Goal: Feedback & Contribution: Contribute content

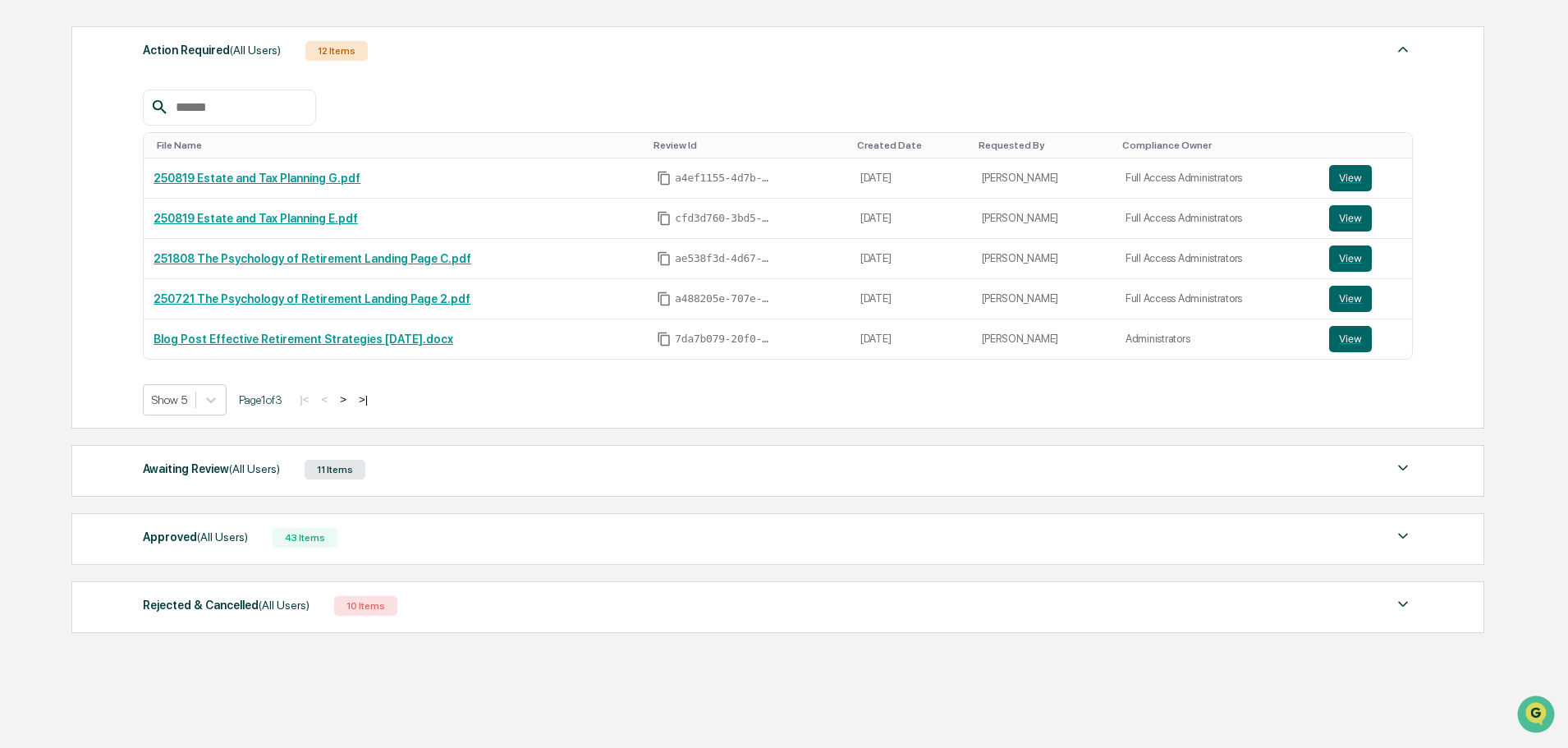
scroll to position [263, 0]
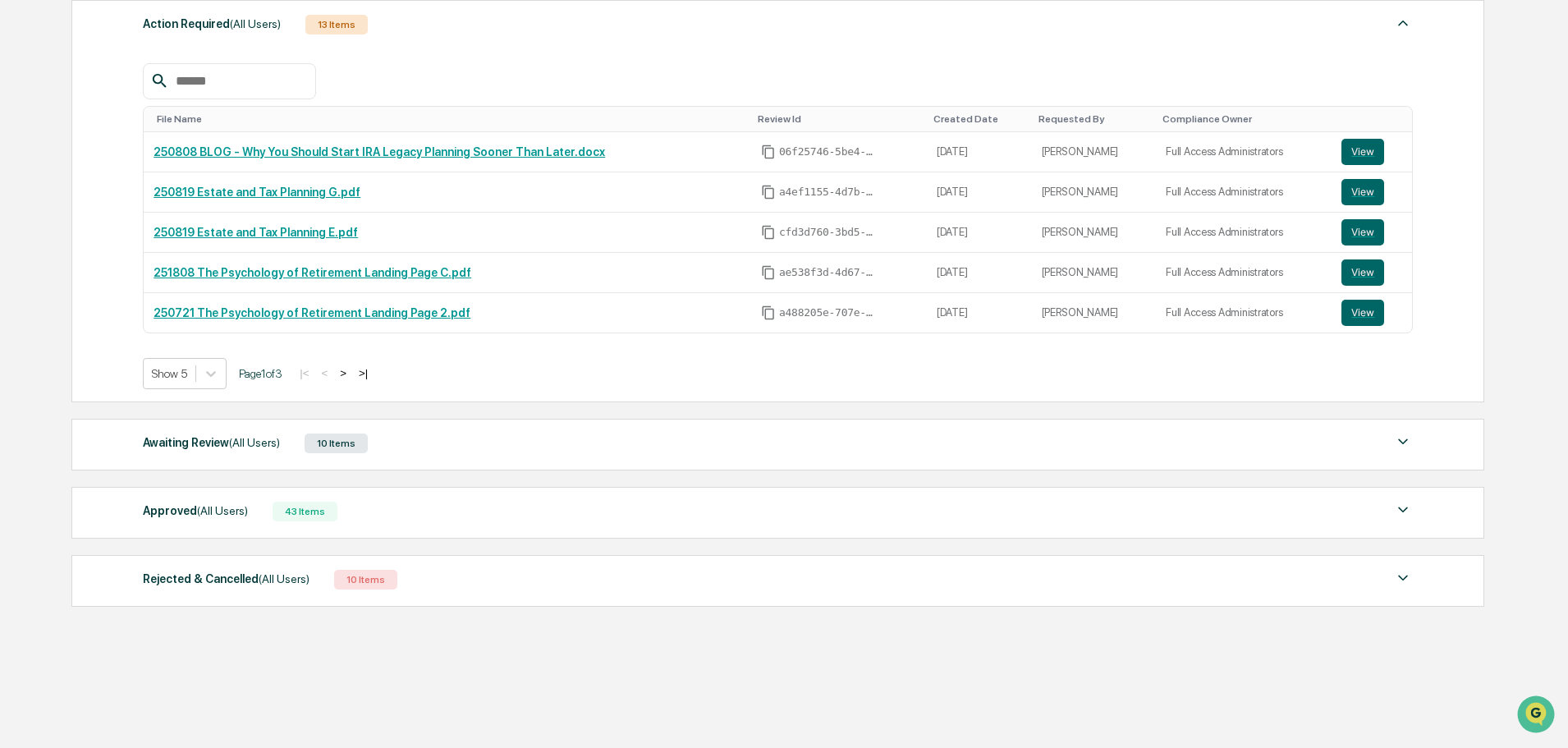
scroll to position [263, 0]
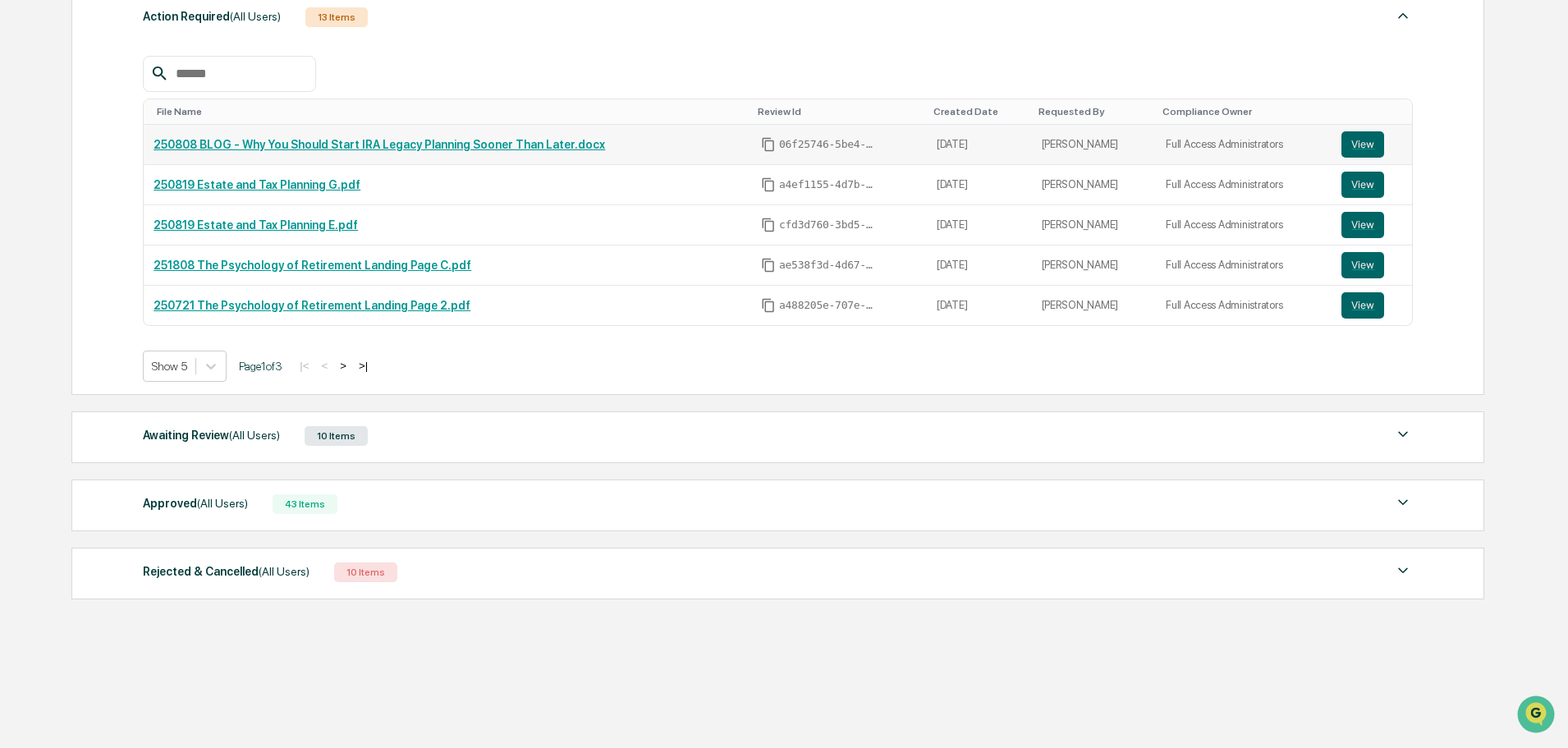
click at [506, 140] on link "250808 BLOG - Why You Should Start IRA Legacy Planning Sooner Than Later.docx" at bounding box center [379, 144] width 452 height 13
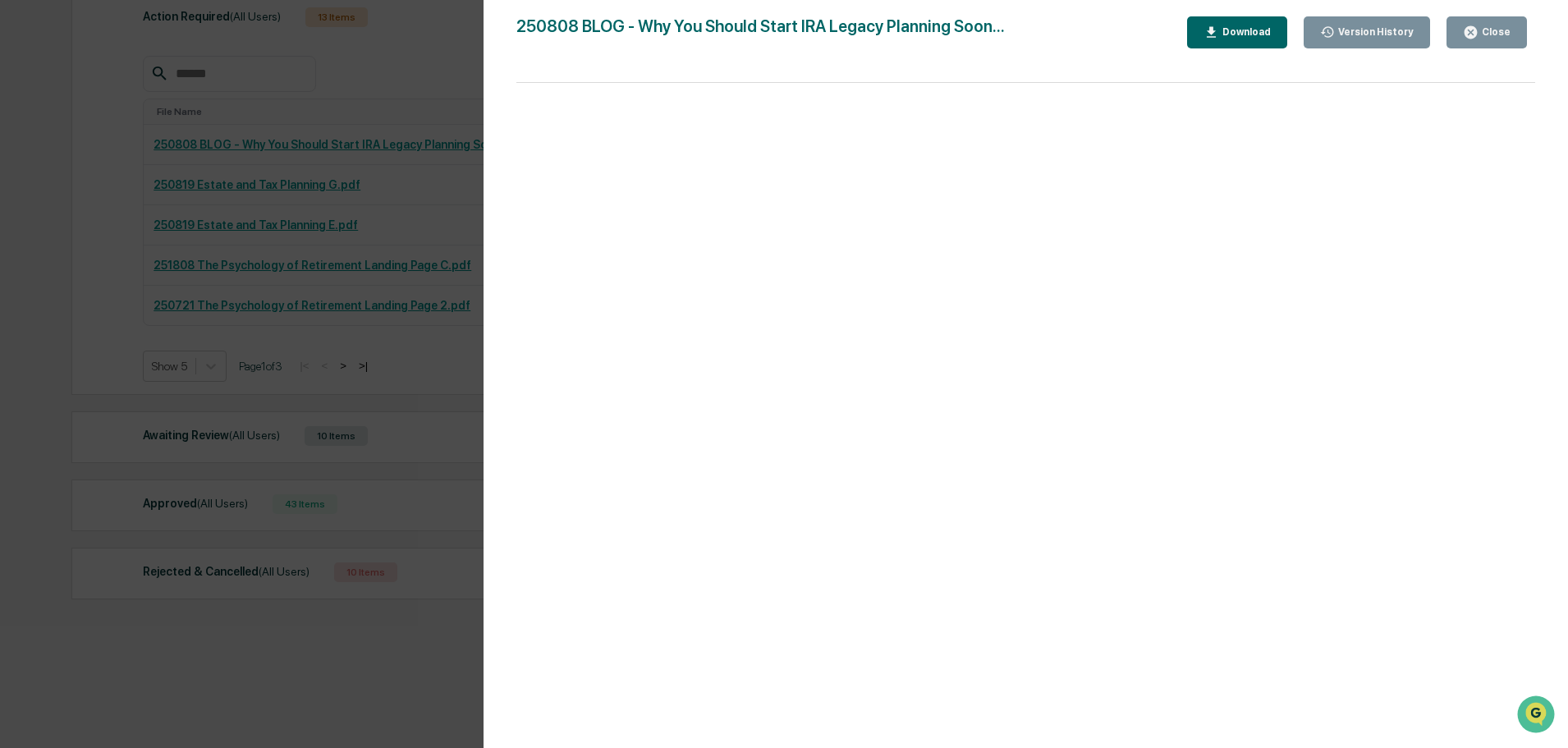
drag, startPoint x: 1512, startPoint y: 29, endPoint x: 957, endPoint y: 72, distance: 556.7
click at [1511, 29] on button "Close" at bounding box center [1487, 32] width 81 height 32
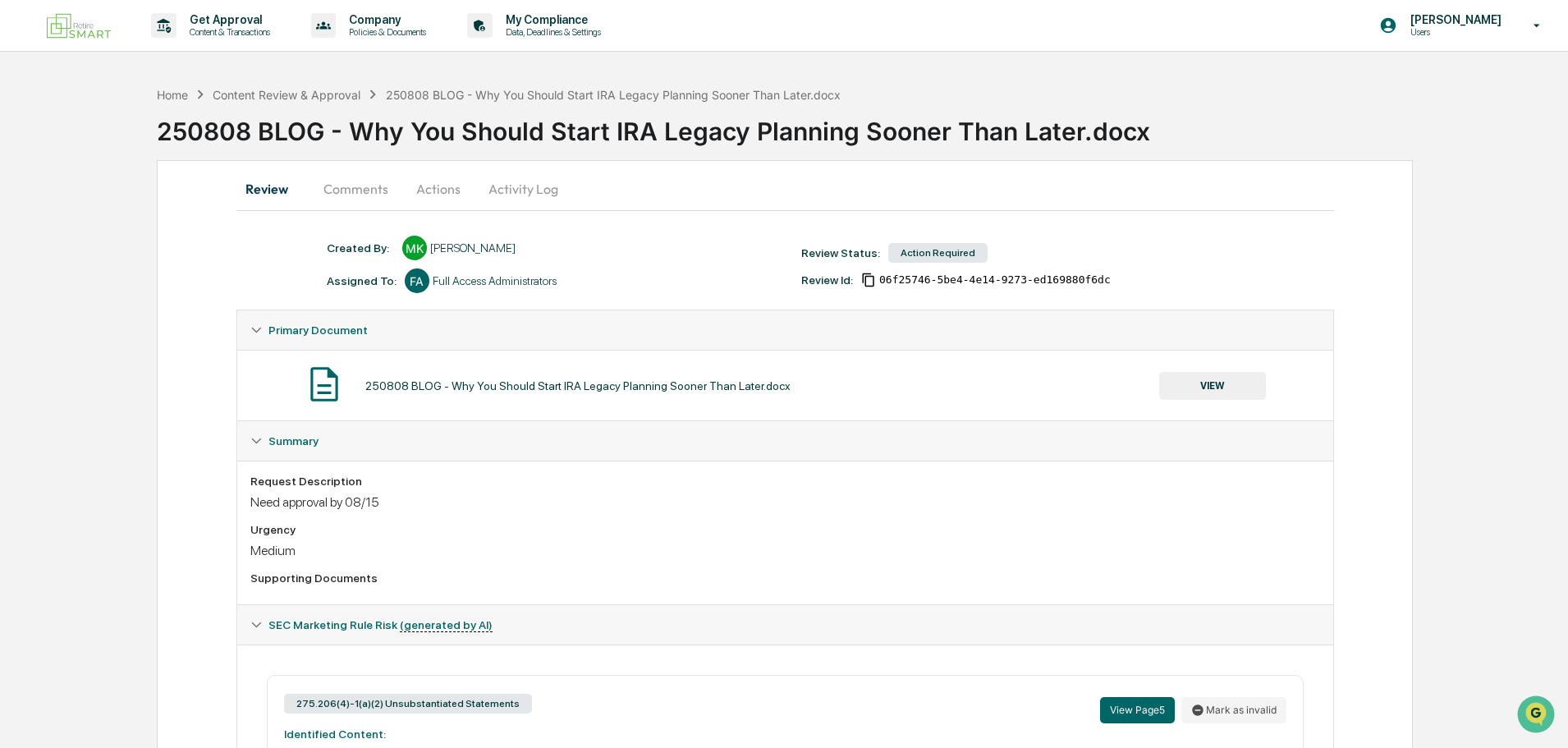
click at [356, 184] on button "Comments" at bounding box center [356, 189] width 91 height 39
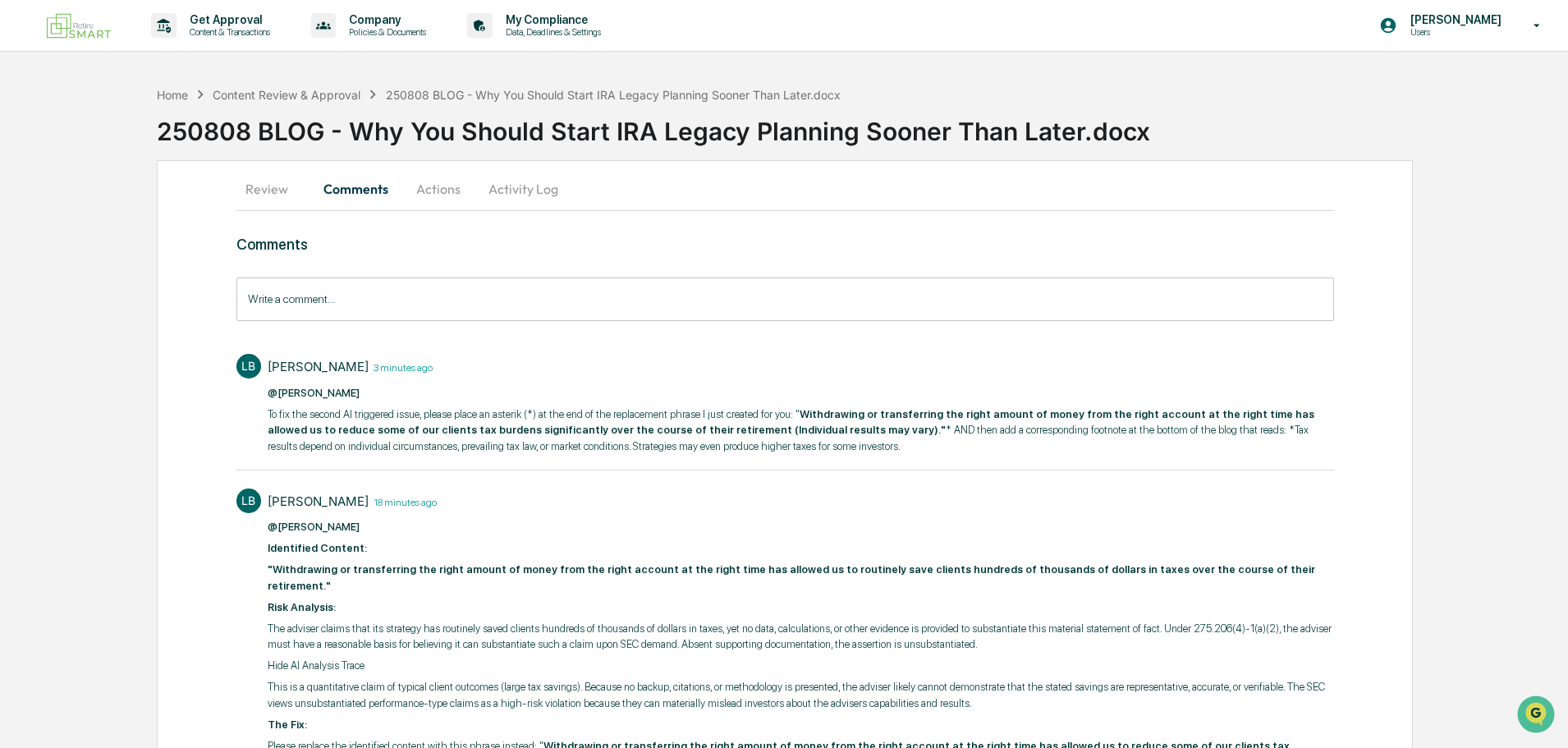
scroll to position [78, 0]
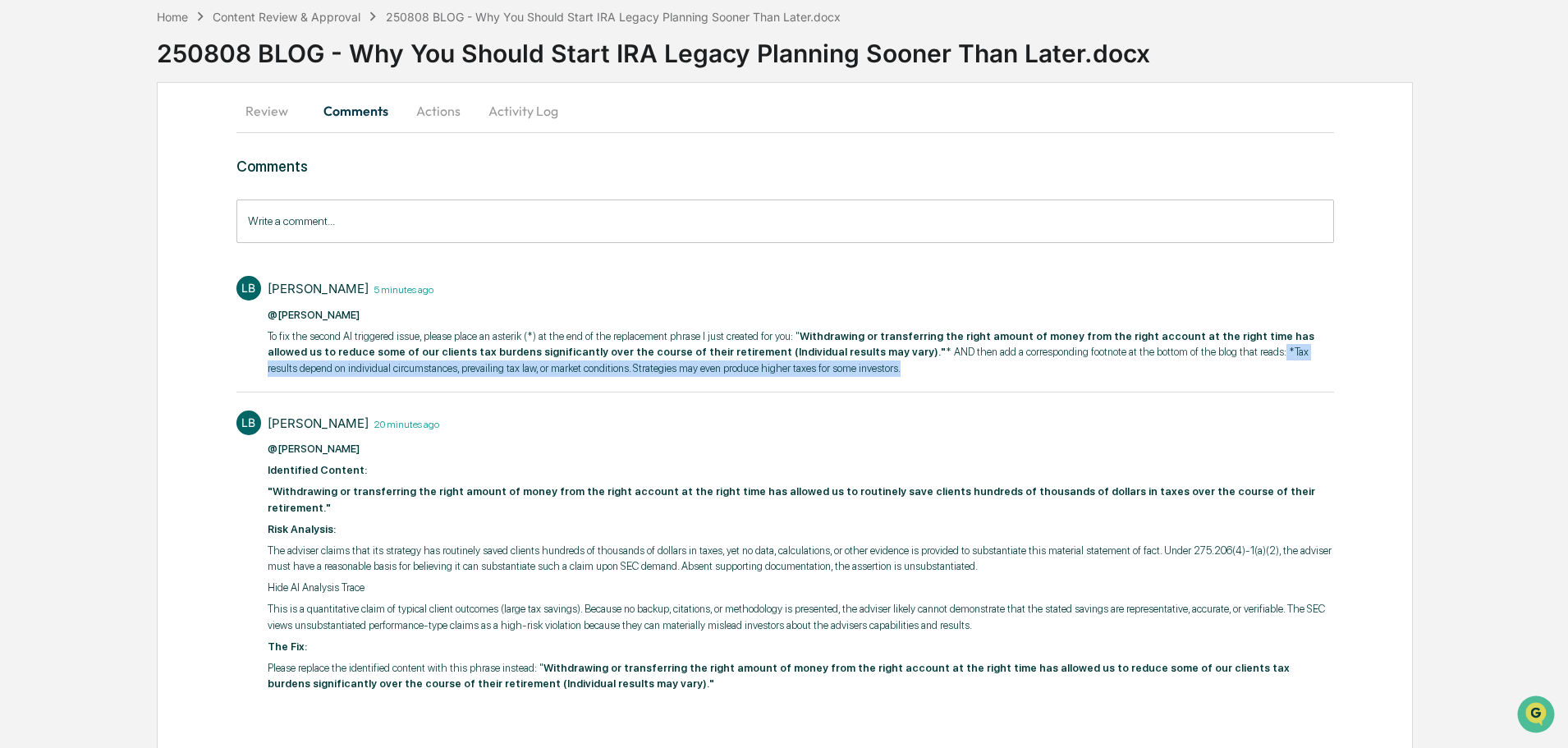
drag, startPoint x: 1151, startPoint y: 350, endPoint x: 1174, endPoint y: 372, distance: 31.8
click at [1174, 372] on p "To fix the second AI triggered issue, please place an asterik (*) at the end of…" at bounding box center [801, 353] width 1067 height 48
click at [660, 370] on p "To fix the second AI triggered issue, please place an asterik (*) at the end of…" at bounding box center [801, 353] width 1067 height 48
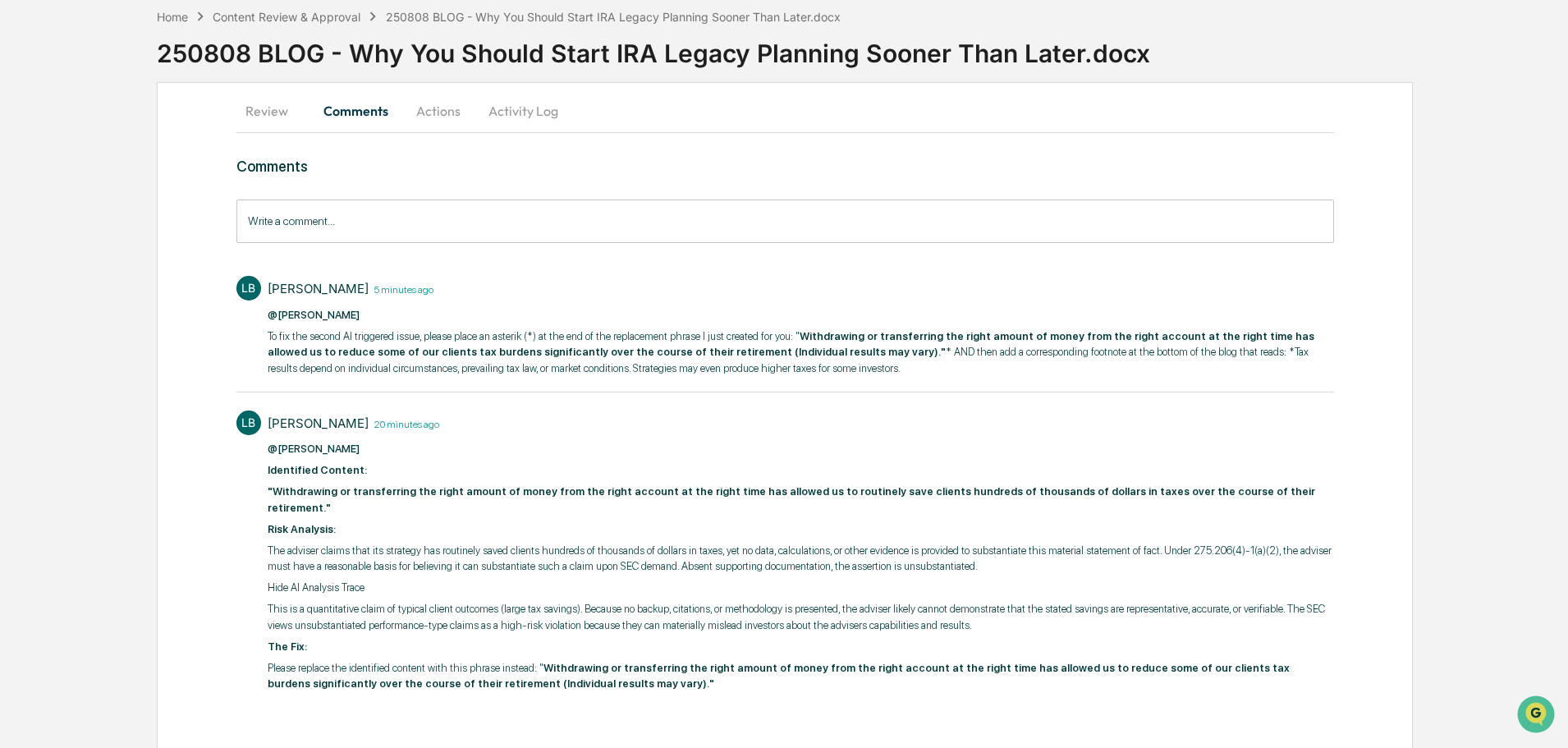
drag, startPoint x: 567, startPoint y: 521, endPoint x: 569, endPoint y: 510, distance: 11.2
click at [567, 520] on div "@[PERSON_NAME] ​ Identified Content: "Withdrawing or transferring the right amo…" at bounding box center [801, 566] width 1067 height 251
click at [744, 439] on div "[PERSON_NAME] 20 minutes ago @[PERSON_NAME] ​ Identified Content: "Withdrawing …" at bounding box center [801, 554] width 1067 height 287
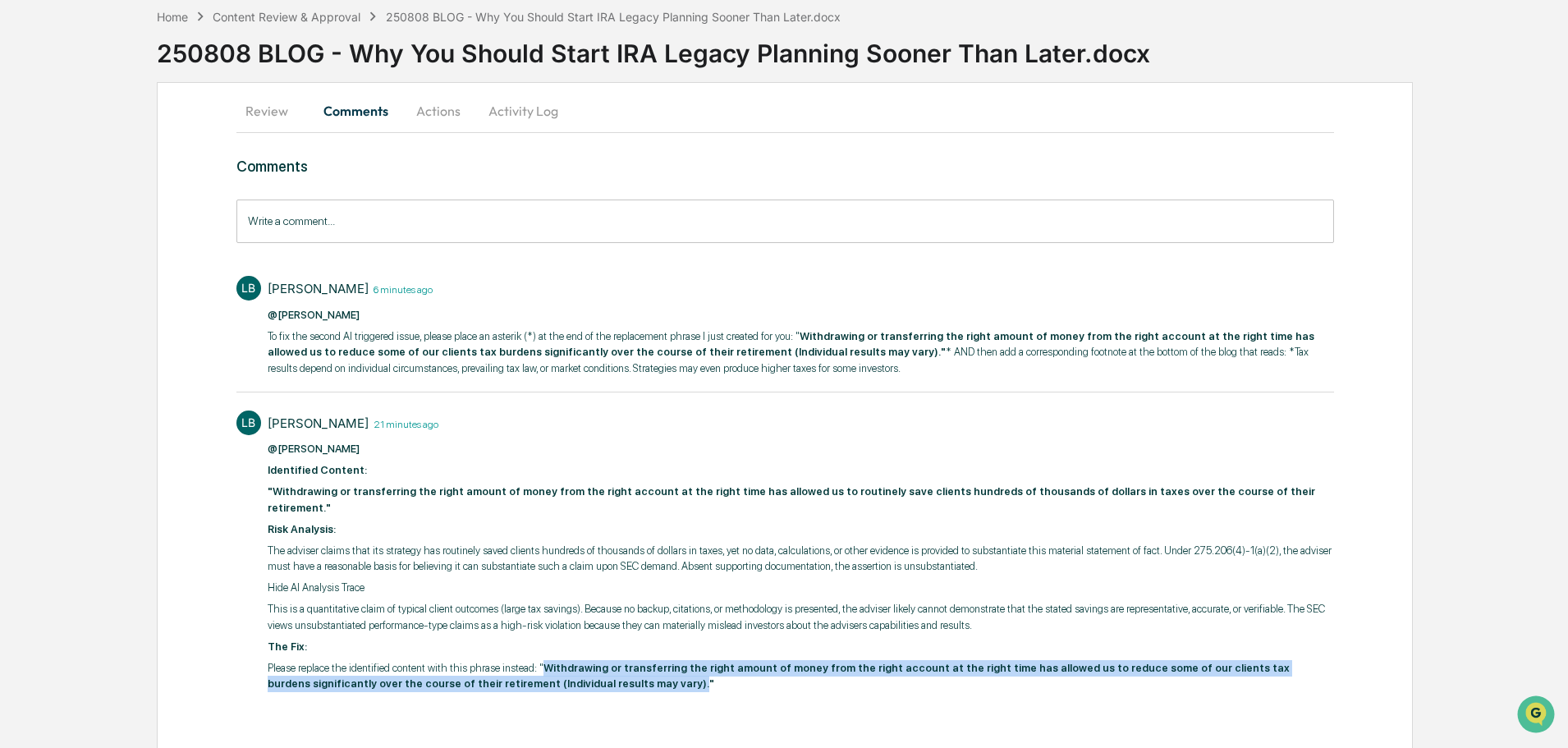
drag, startPoint x: 536, startPoint y: 654, endPoint x: 541, endPoint y: 669, distance: 15.8
click at [541, 669] on strong "Withdrawing or transferring the right amount of money from the right account at…" at bounding box center [779, 676] width 1022 height 29
copy strong "Withdrawing or transferring the right amount of money from the right account at…"
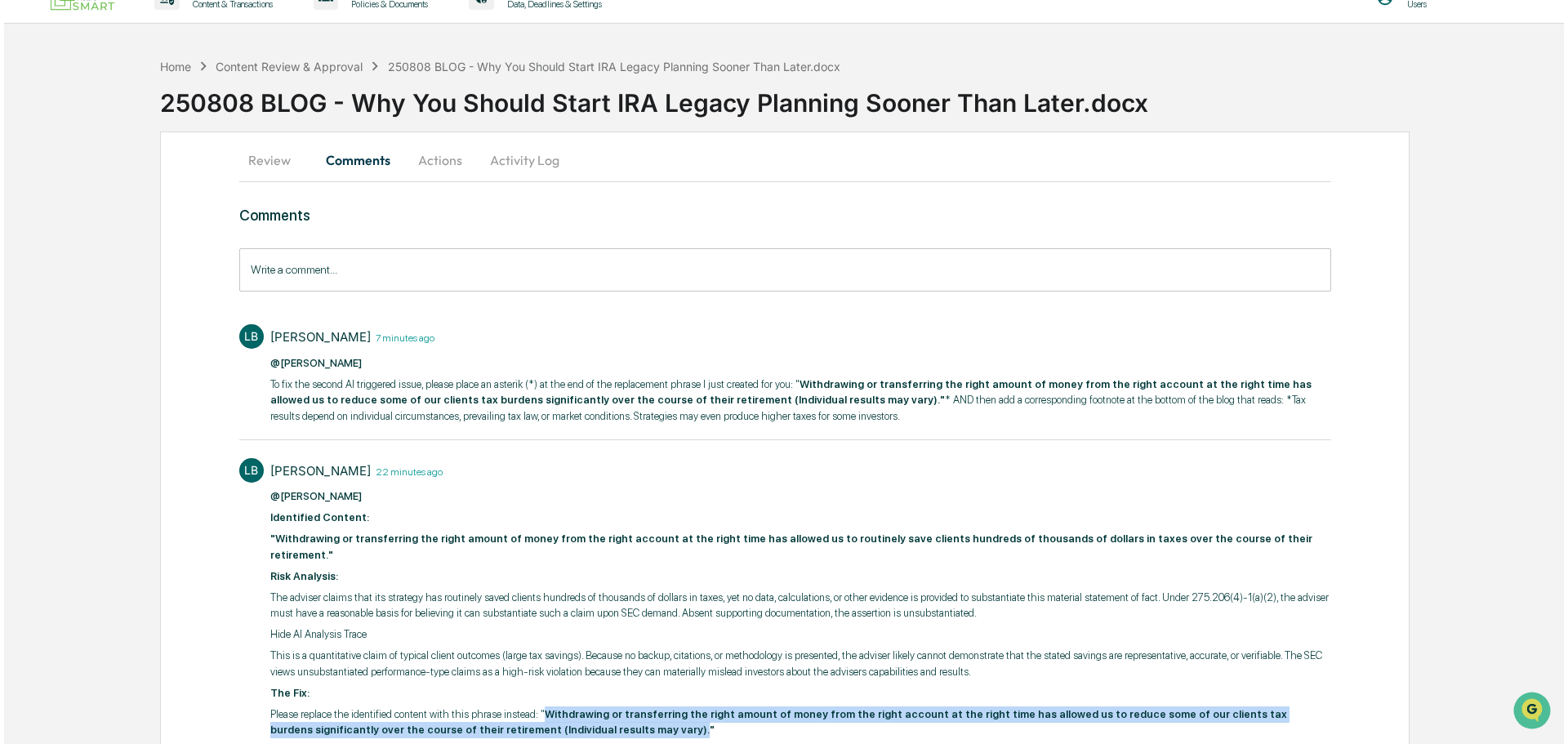
scroll to position [0, 0]
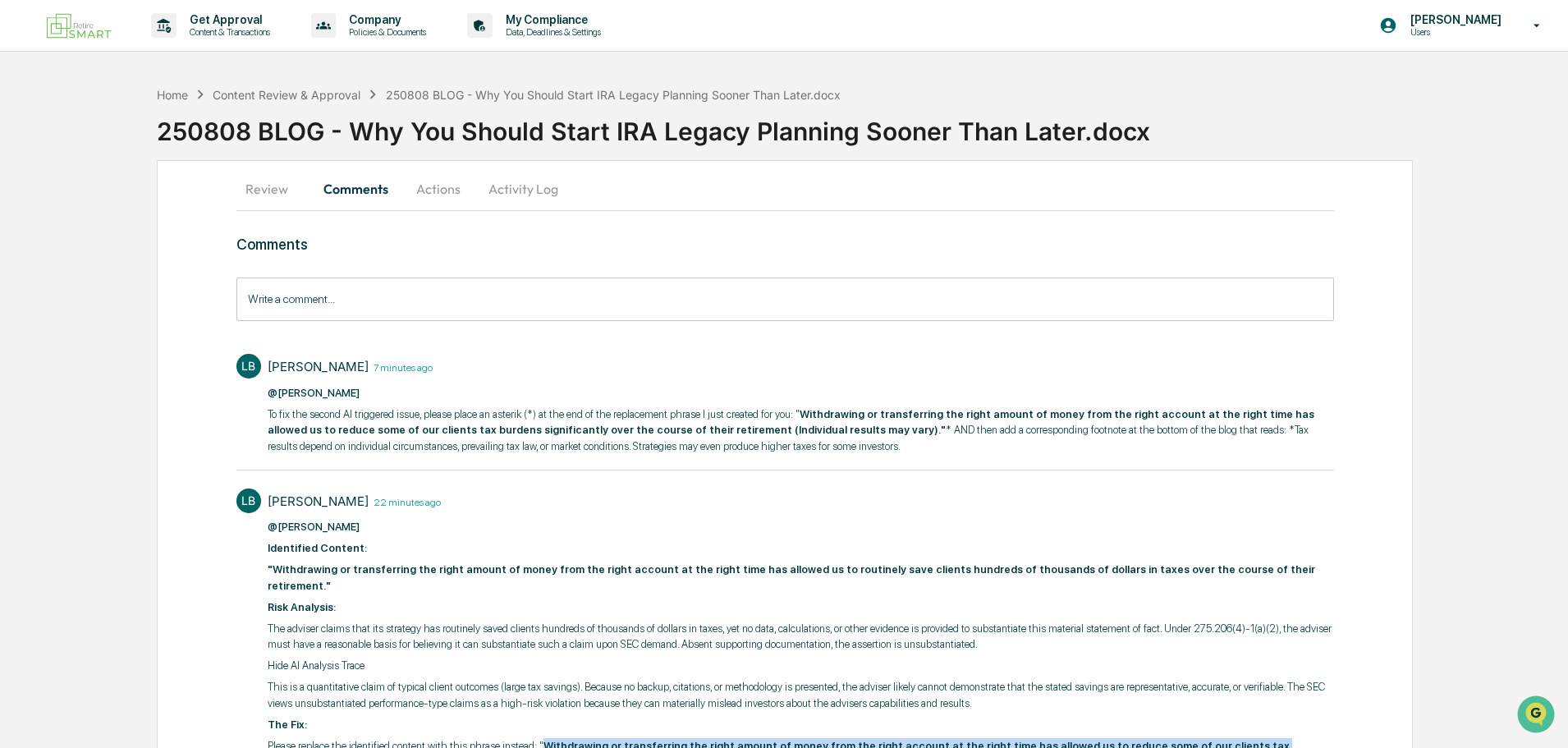
click at [527, 191] on button "Activity Log" at bounding box center [523, 189] width 96 height 39
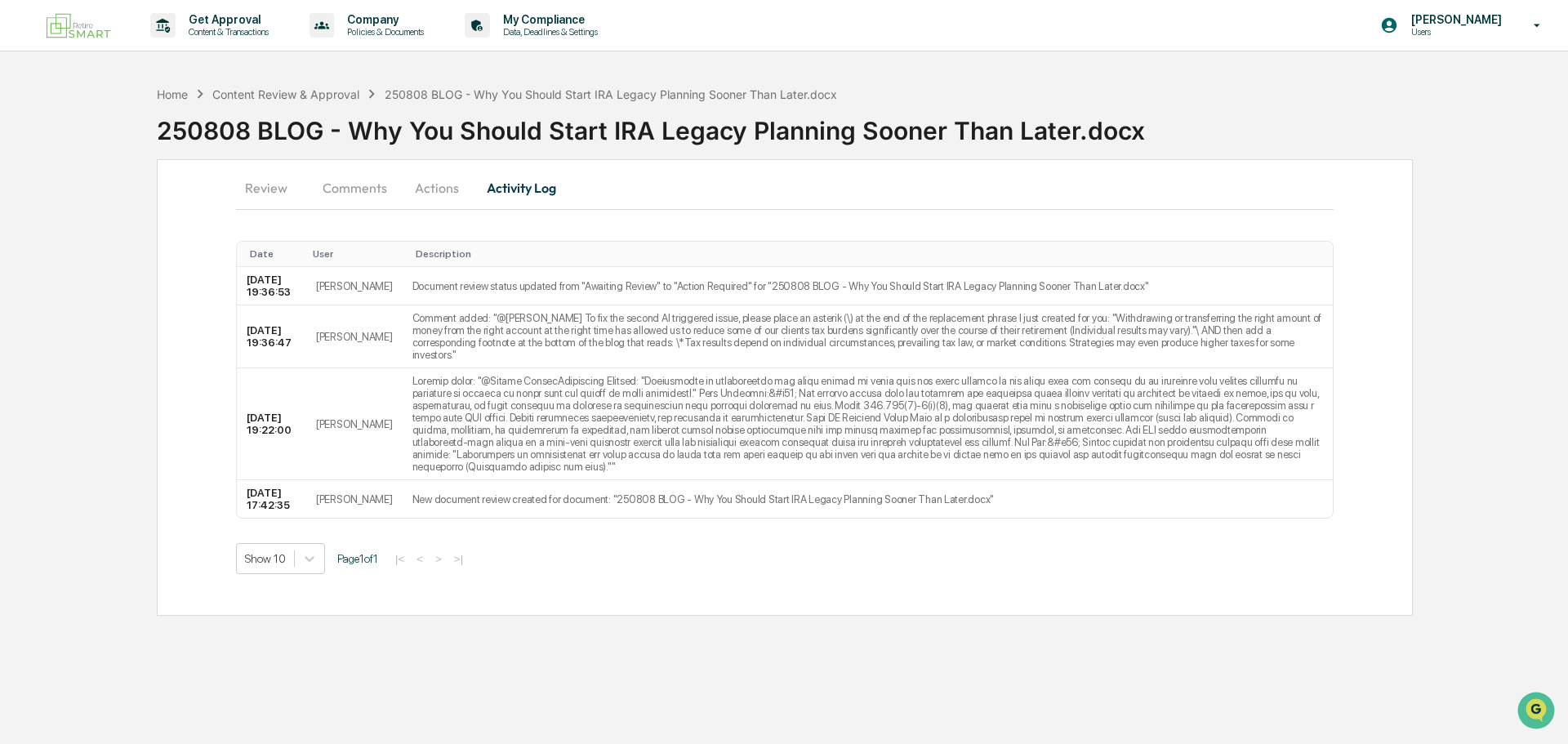
click at [433, 185] on button "Actions" at bounding box center [436, 188] width 74 height 39
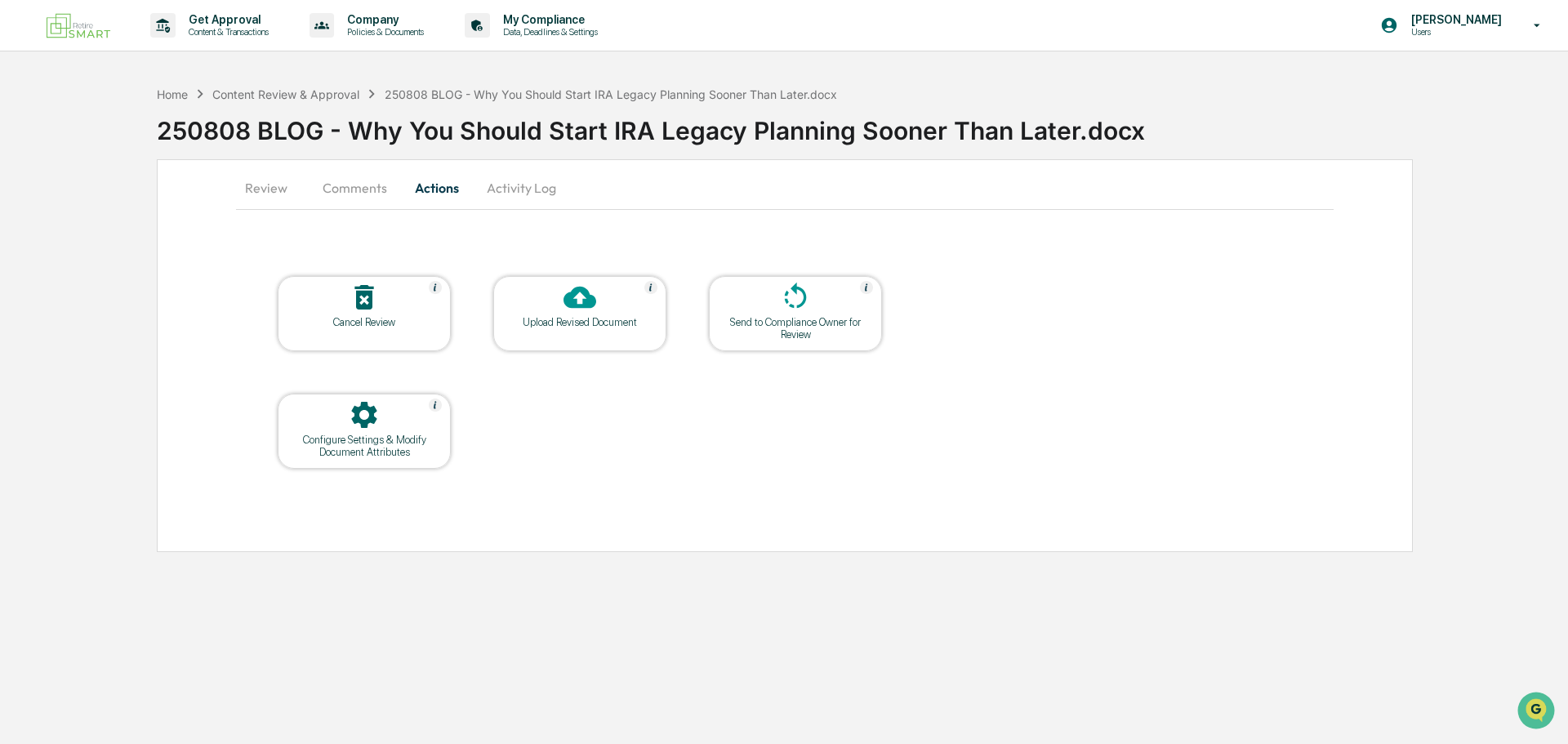
click at [589, 313] on div at bounding box center [580, 298] width 163 height 35
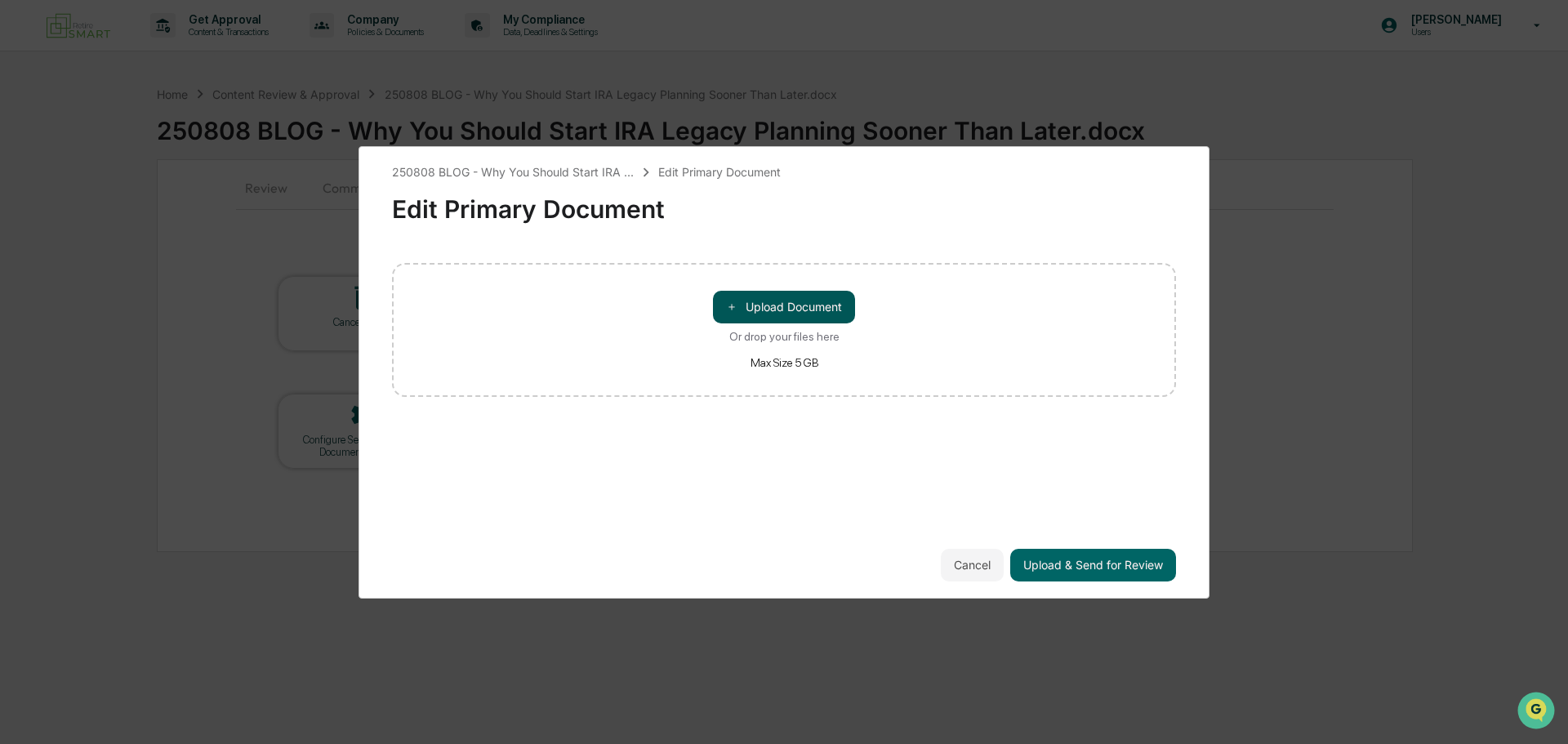
click at [769, 312] on button "＋ Upload Document" at bounding box center [784, 307] width 142 height 33
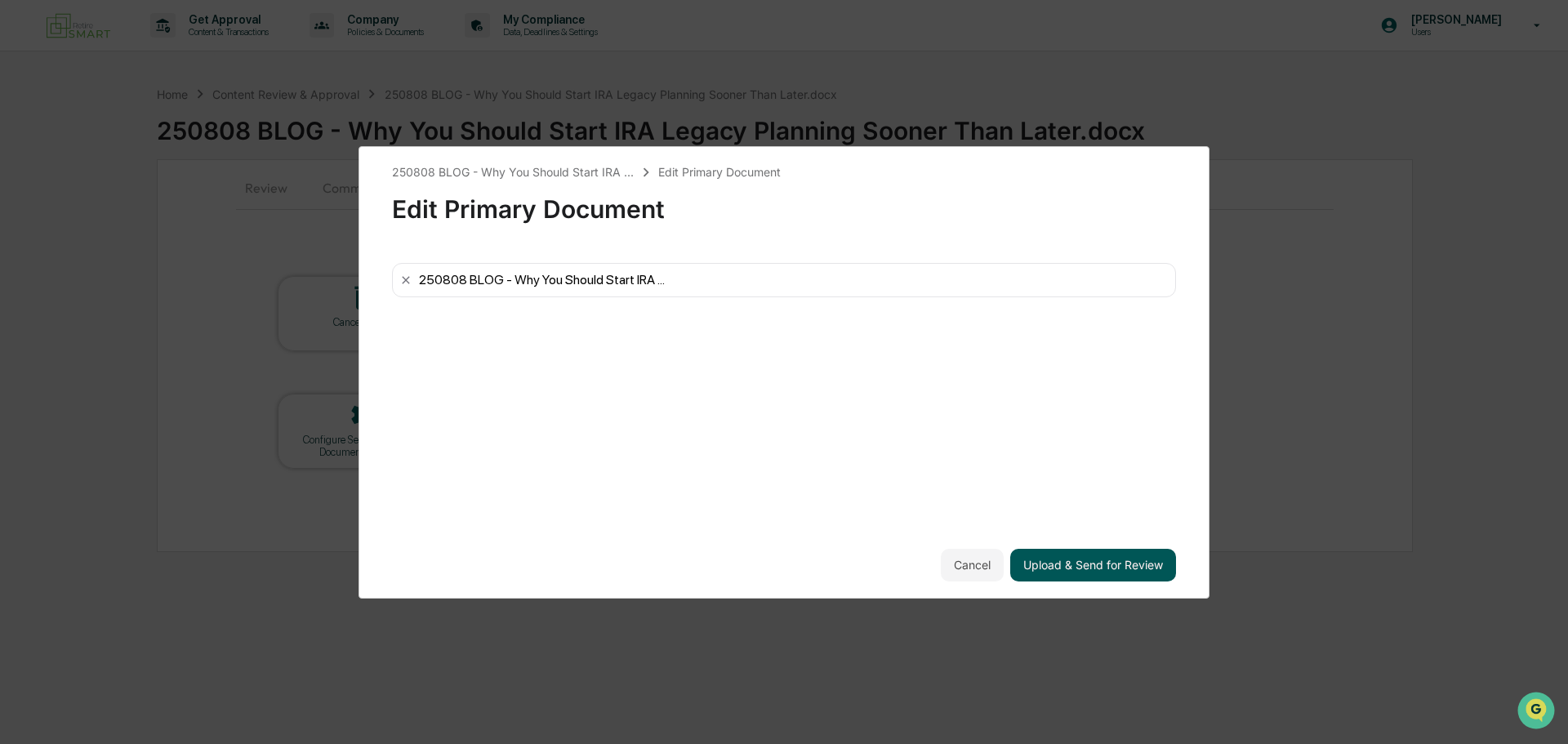
click at [1092, 562] on button "Upload & Send for Review" at bounding box center [1093, 564] width 166 height 33
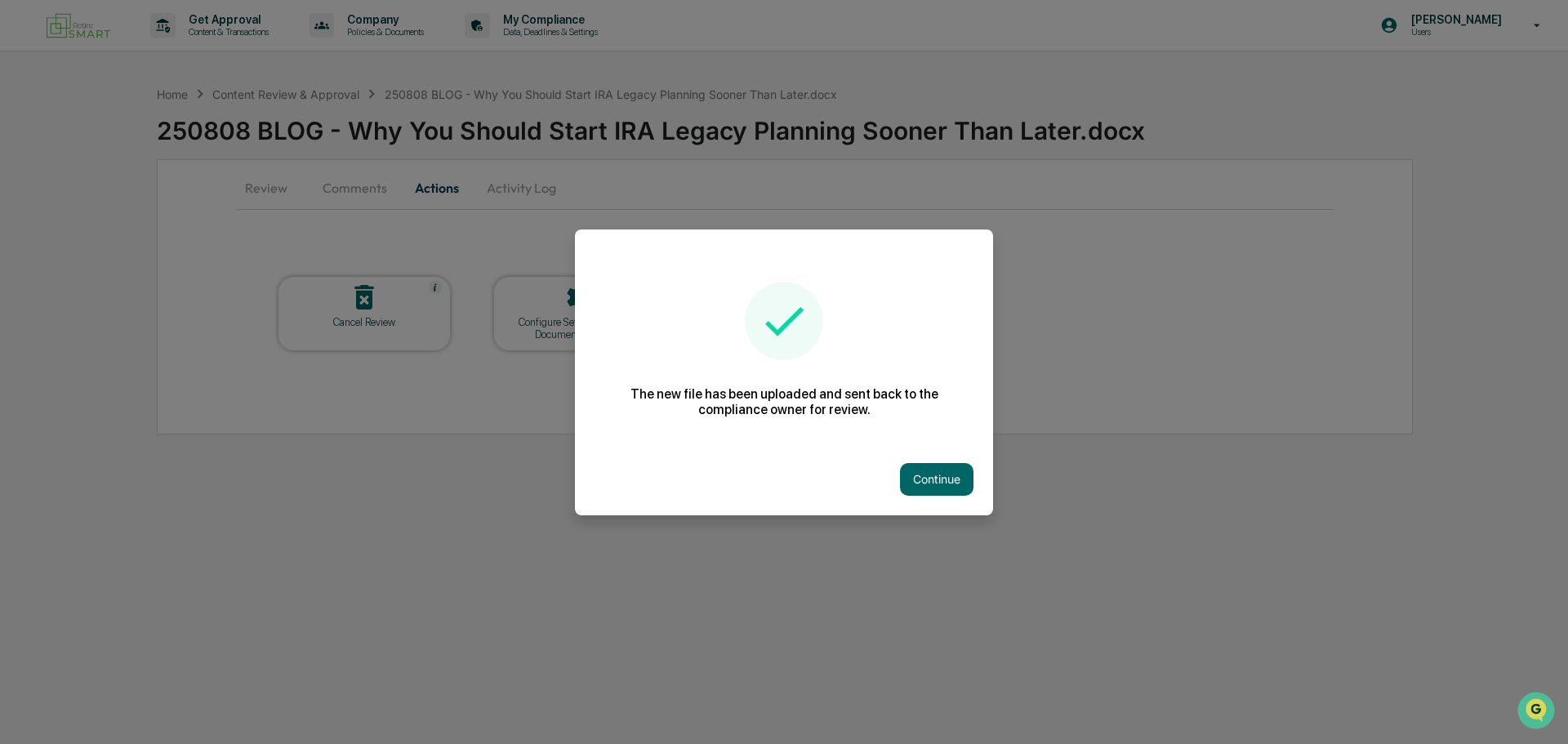
click at [920, 485] on button "Continue" at bounding box center [937, 479] width 74 height 33
